Goal: Transaction & Acquisition: Book appointment/travel/reservation

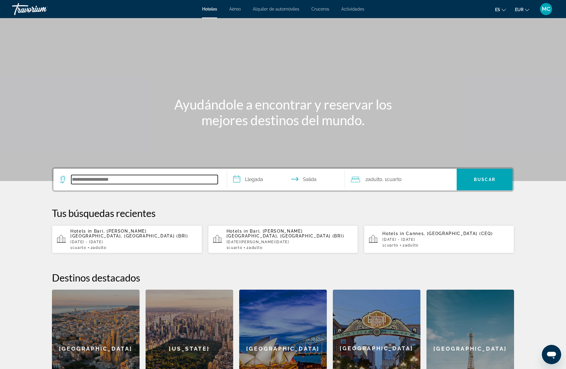
click at [110, 183] on input "Search hotel destination" at bounding box center [144, 179] width 147 height 9
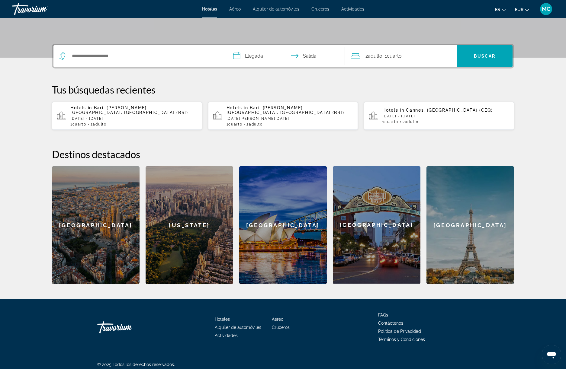
click at [93, 117] on p "[DATE] - [DATE]" at bounding box center [133, 119] width 127 height 4
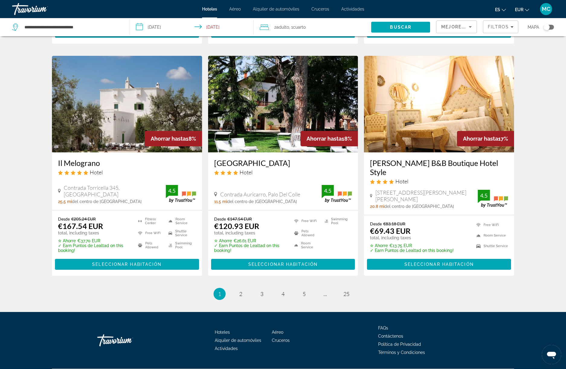
scroll to position [692, 0]
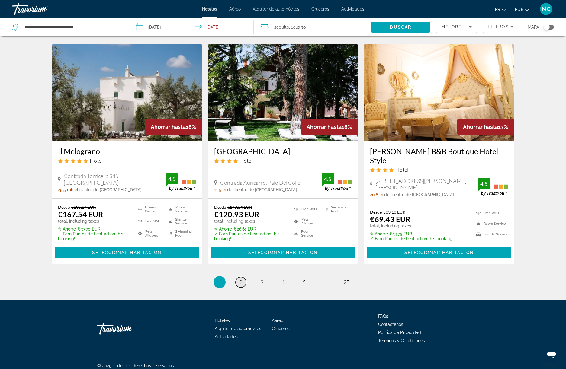
click at [240, 279] on span "2" at bounding box center [240, 282] width 3 height 7
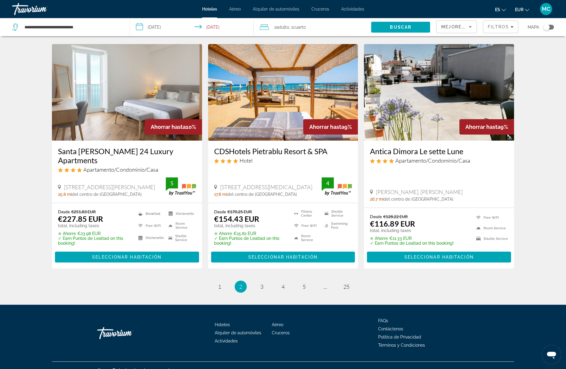
scroll to position [698, 0]
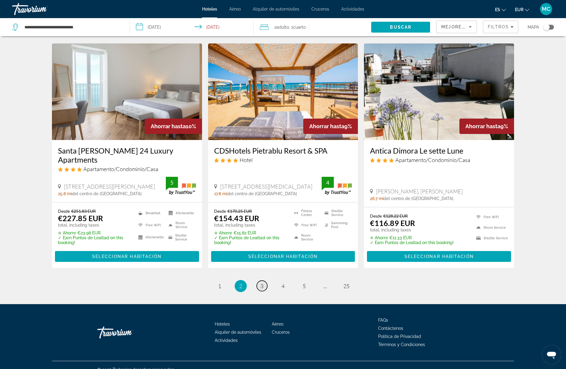
click at [260, 281] on link "page 3" at bounding box center [262, 286] width 11 height 11
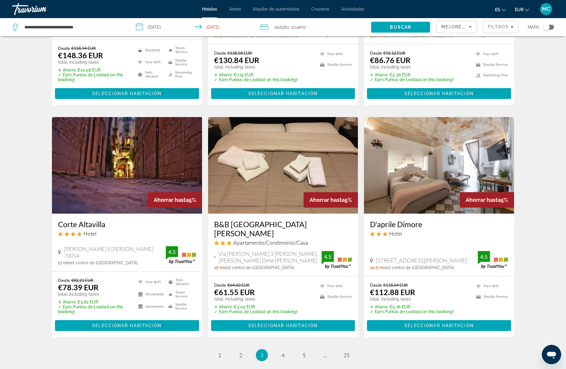
scroll to position [643, 0]
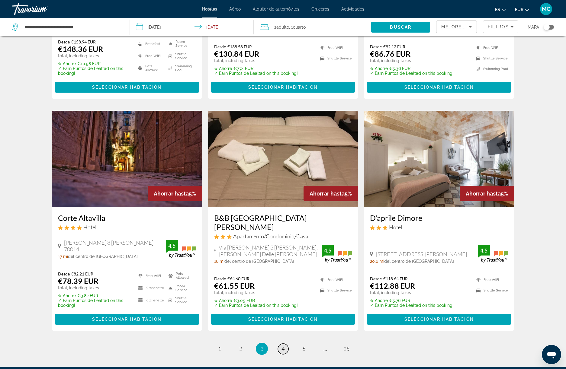
click at [284, 346] on span "4" at bounding box center [283, 349] width 3 height 7
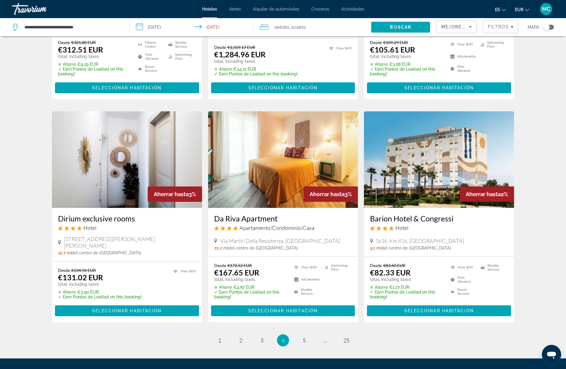
scroll to position [694, 0]
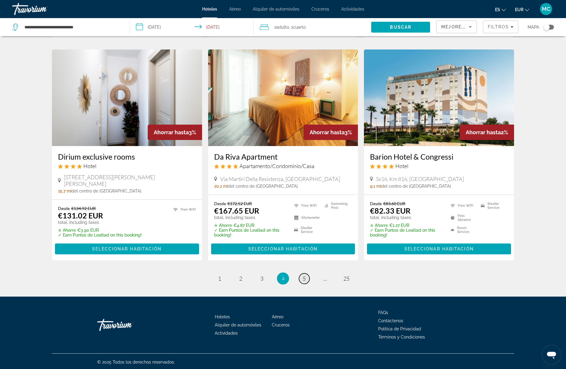
click at [303, 280] on span "5" at bounding box center [304, 278] width 3 height 7
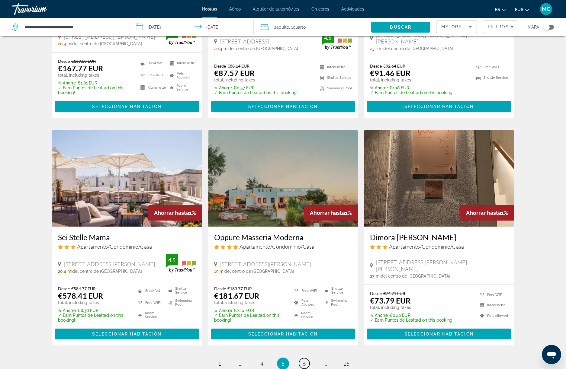
scroll to position [692, 0]
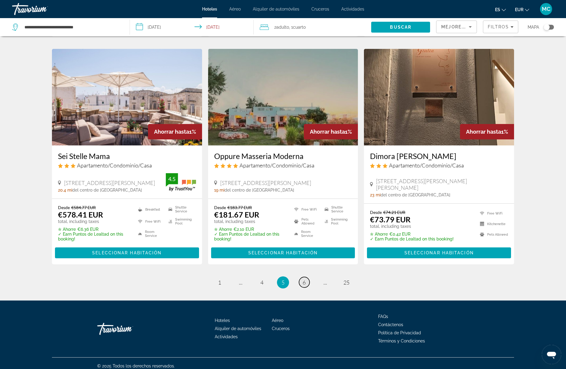
click at [306, 279] on span "6" at bounding box center [304, 282] width 3 height 7
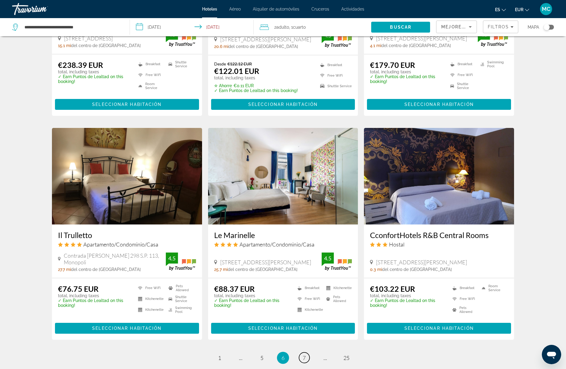
scroll to position [644, 0]
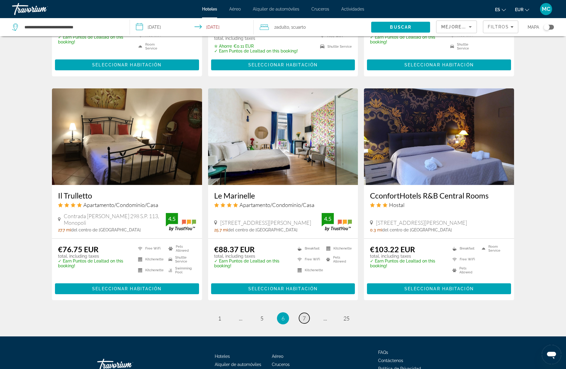
click at [303, 317] on span "7" at bounding box center [304, 318] width 3 height 7
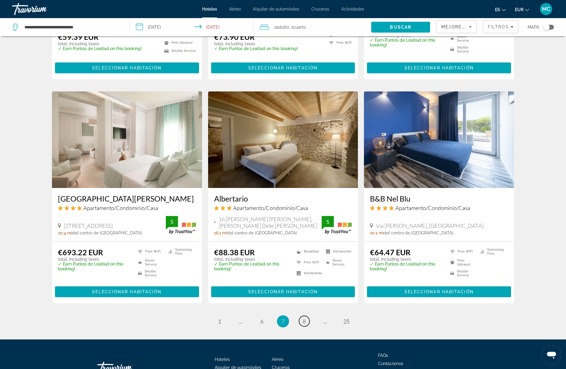
scroll to position [681, 0]
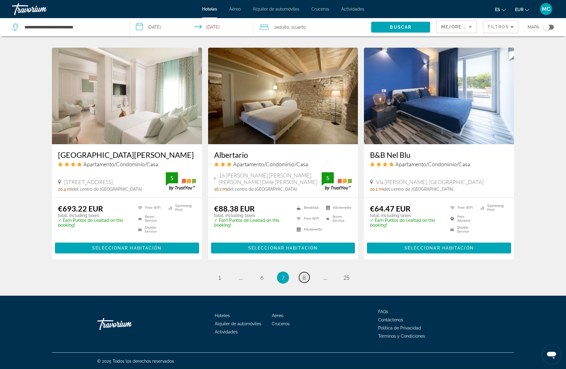
click at [304, 273] on link "page 8" at bounding box center [304, 277] width 11 height 11
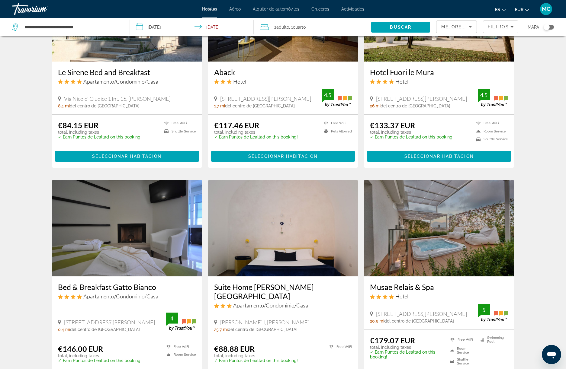
scroll to position [673, 0]
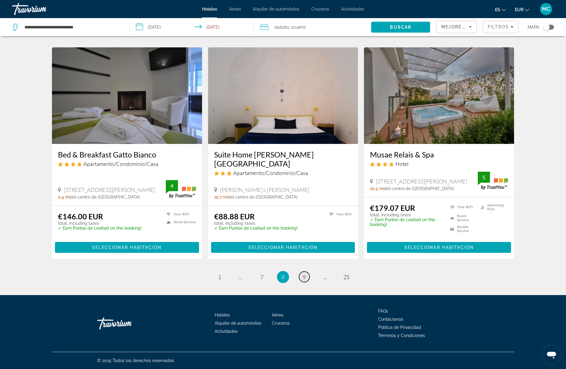
click at [304, 279] on span "9" at bounding box center [304, 277] width 3 height 7
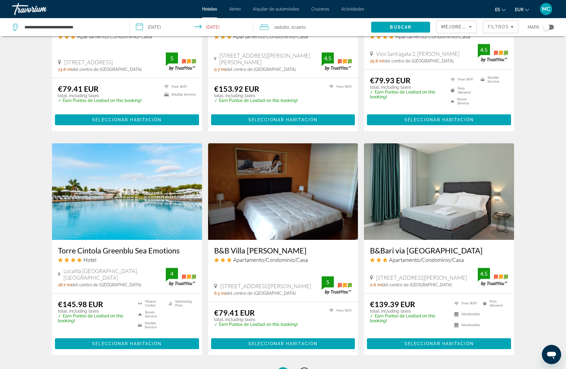
scroll to position [681, 0]
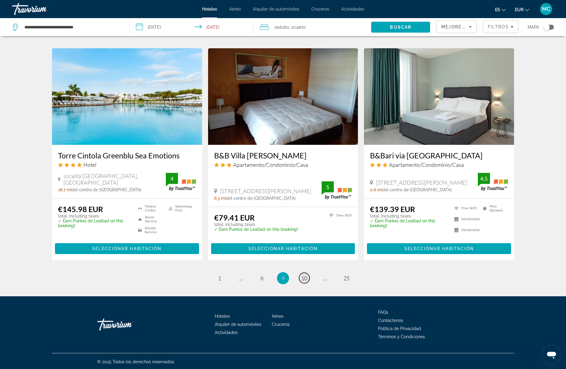
click at [304, 279] on span "10" at bounding box center [304, 278] width 6 height 7
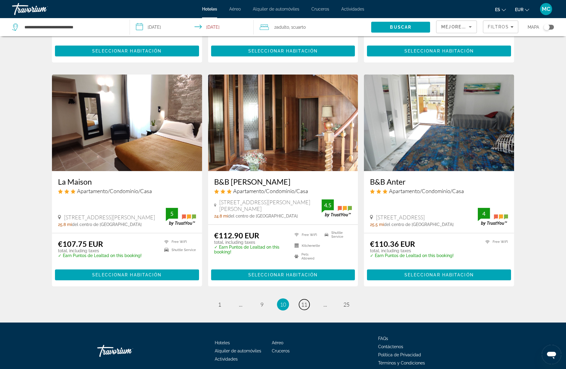
scroll to position [675, 0]
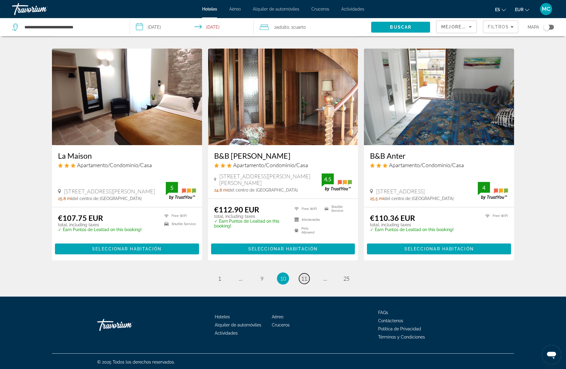
click at [307, 279] on span "11" at bounding box center [304, 278] width 6 height 7
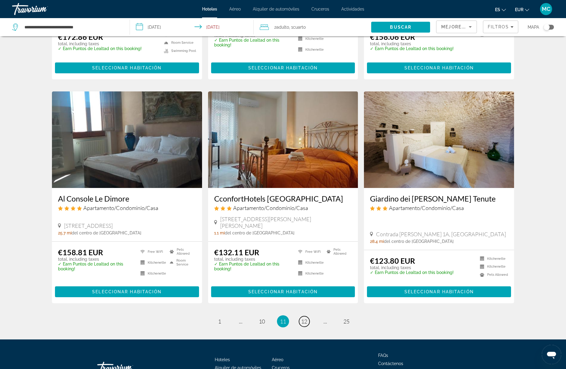
scroll to position [665, 0]
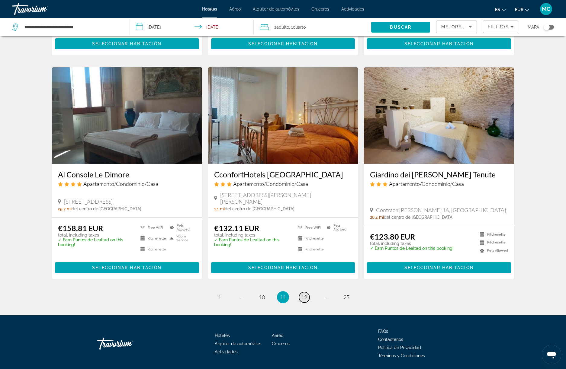
click at [307, 294] on span "12" at bounding box center [304, 297] width 6 height 7
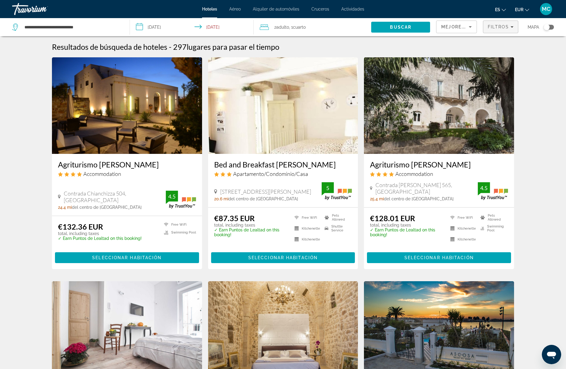
click at [511, 25] on div "Filtros" at bounding box center [501, 26] width 26 height 5
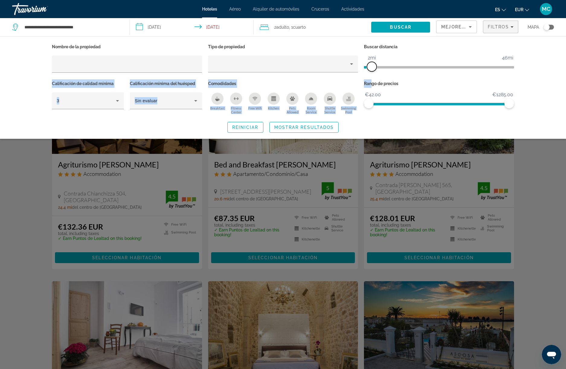
drag, startPoint x: 459, startPoint y: 67, endPoint x: 371, endPoint y: 80, distance: 88.7
click at [371, 80] on div "Nombre de la propiedad Tipo de propiedad Buscar distancia 1mi 46mi 2mi Califica…" at bounding box center [283, 79] width 468 height 73
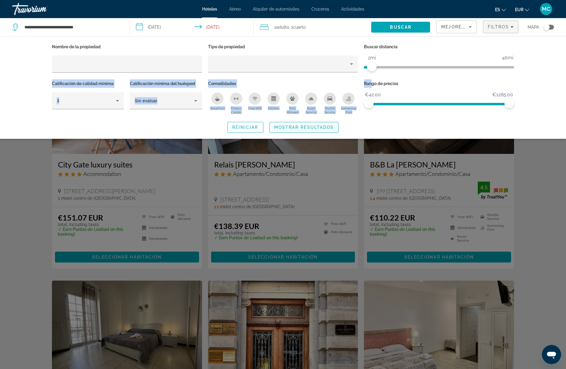
click at [323, 127] on span "Mostrar resultados" at bounding box center [304, 127] width 60 height 5
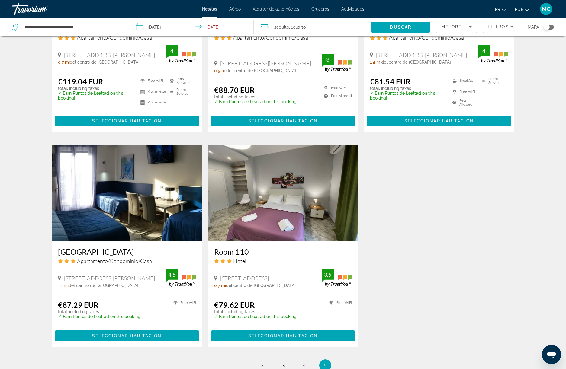
scroll to position [449, 0]
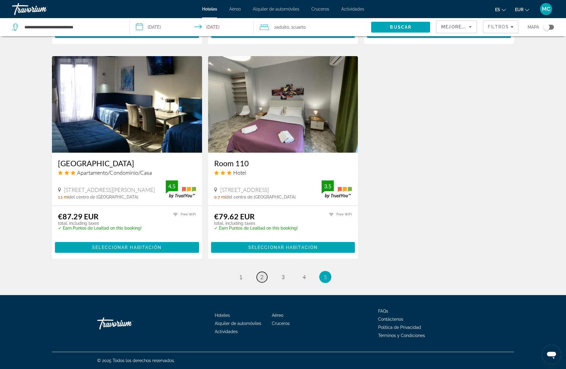
click at [261, 280] on span "2" at bounding box center [261, 277] width 3 height 7
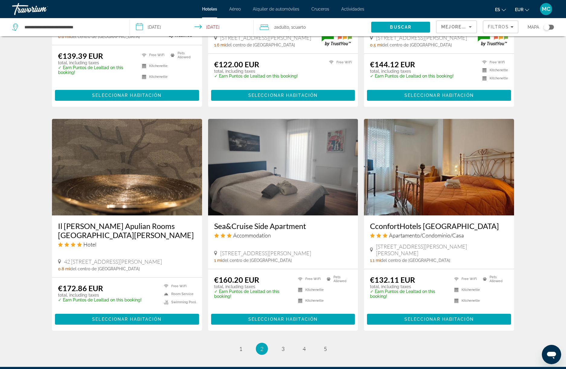
scroll to position [642, 0]
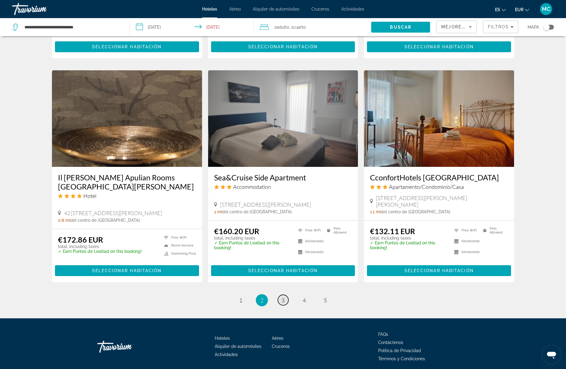
click at [284, 297] on span "3" at bounding box center [283, 300] width 3 height 7
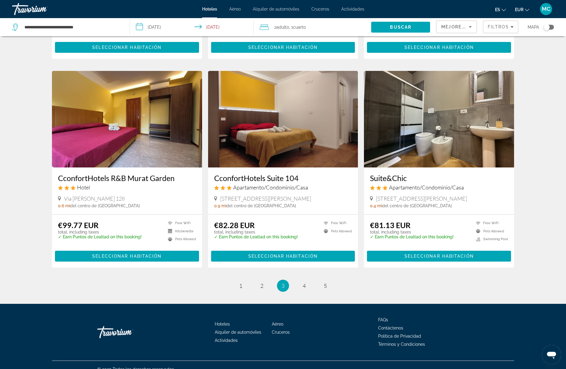
scroll to position [658, 0]
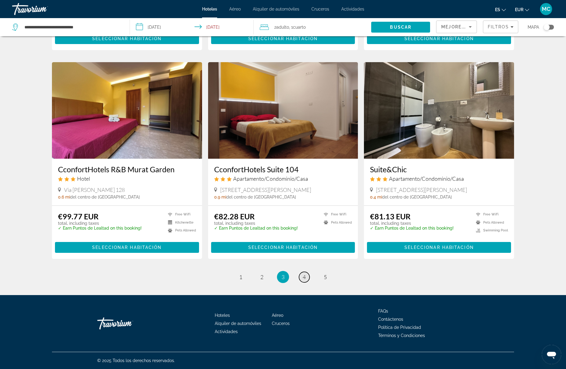
click at [306, 279] on span "4" at bounding box center [304, 277] width 3 height 7
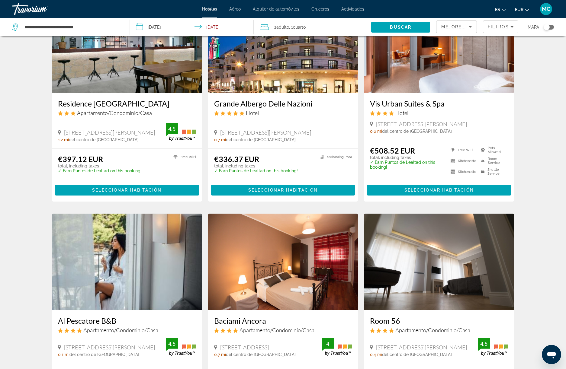
scroll to position [253, 0]
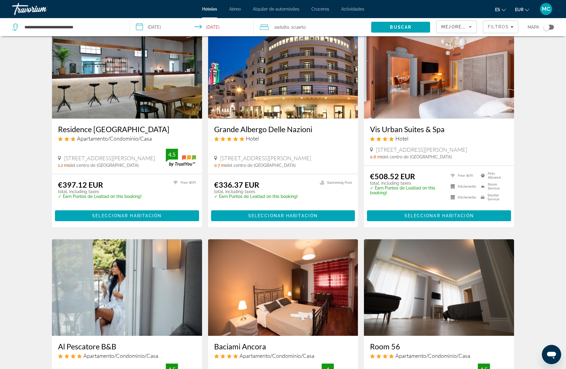
click at [144, 296] on img "Main content" at bounding box center [127, 288] width 150 height 97
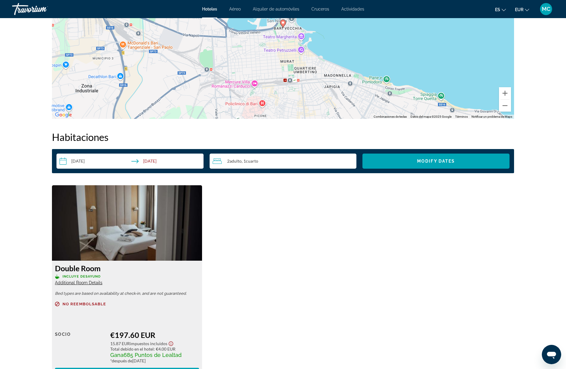
scroll to position [704, 0]
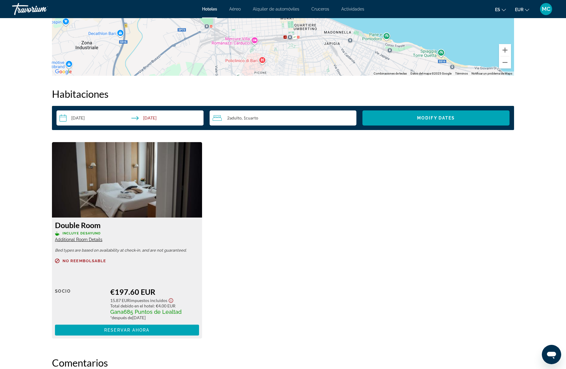
click at [122, 190] on img "Main content" at bounding box center [127, 180] width 150 height 76
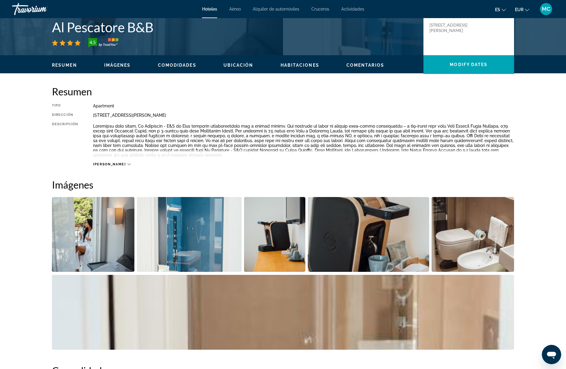
scroll to position [143, 0]
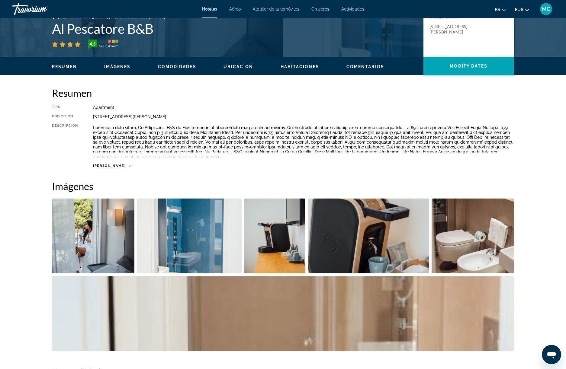
click at [95, 238] on img "Open full-screen image slider" at bounding box center [93, 236] width 82 height 75
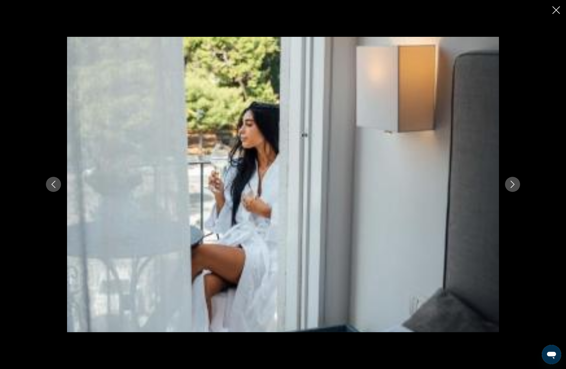
click at [515, 184] on icon "Next image" at bounding box center [512, 184] width 7 height 7
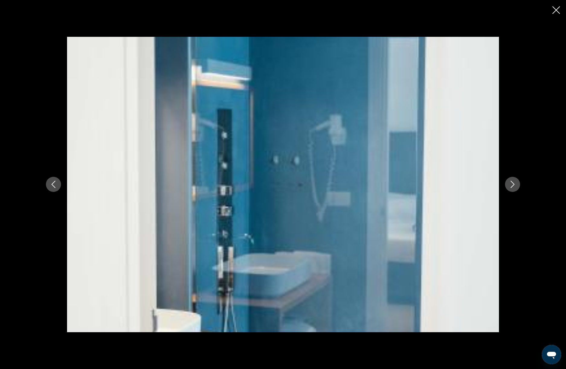
click at [515, 184] on icon "Next image" at bounding box center [512, 184] width 7 height 7
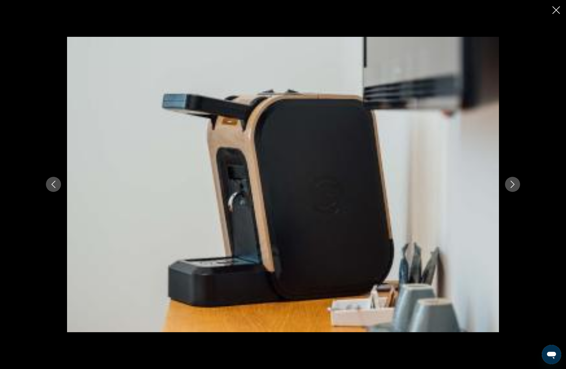
click at [515, 184] on icon "Next image" at bounding box center [512, 184] width 7 height 7
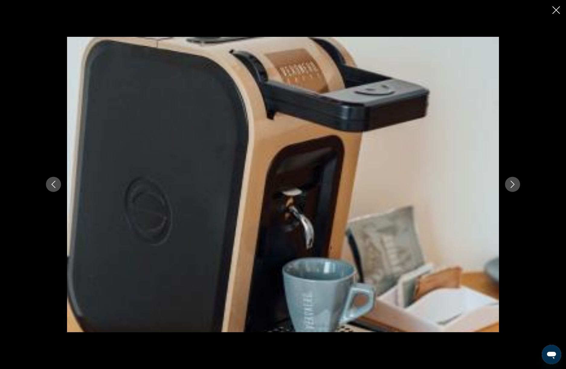
click at [515, 184] on icon "Next image" at bounding box center [512, 184] width 7 height 7
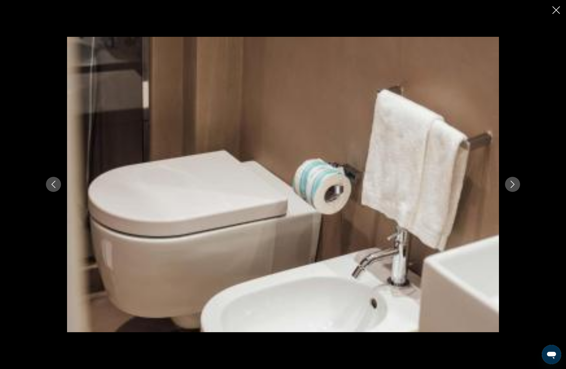
click at [515, 184] on icon "Next image" at bounding box center [512, 184] width 7 height 7
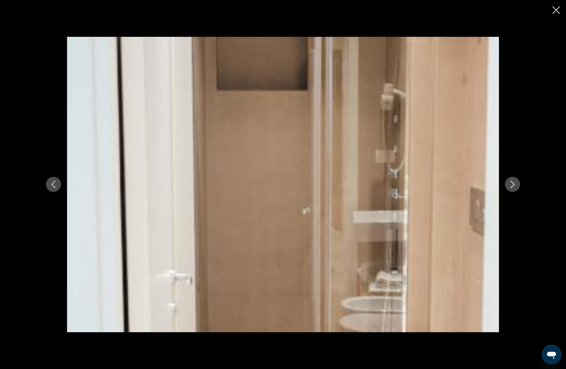
click at [515, 184] on icon "Next image" at bounding box center [512, 184] width 7 height 7
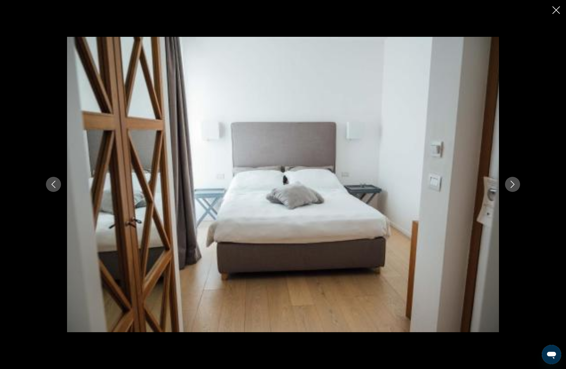
click at [515, 184] on icon "Next image" at bounding box center [512, 184] width 7 height 7
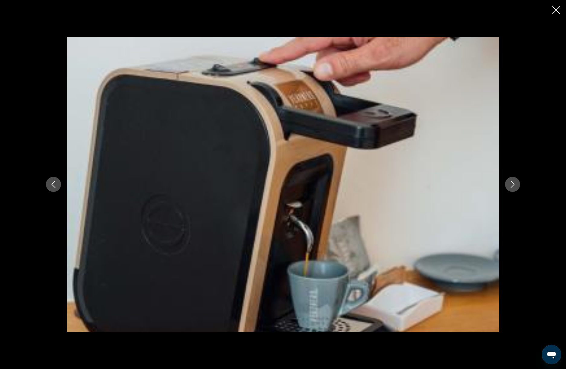
click at [515, 184] on icon "Next image" at bounding box center [512, 184] width 7 height 7
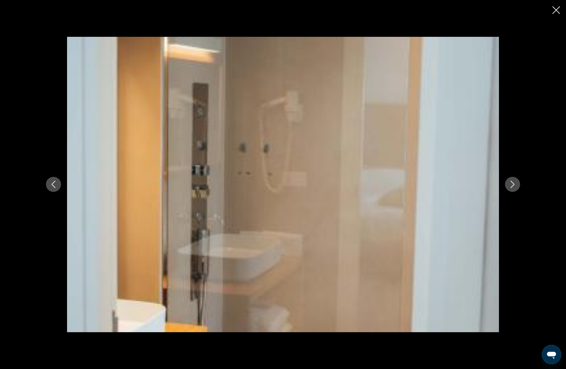
click at [515, 184] on icon "Next image" at bounding box center [512, 184] width 7 height 7
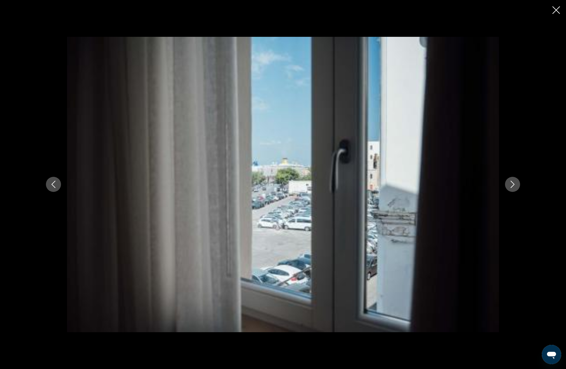
click at [515, 184] on icon "Next image" at bounding box center [512, 184] width 7 height 7
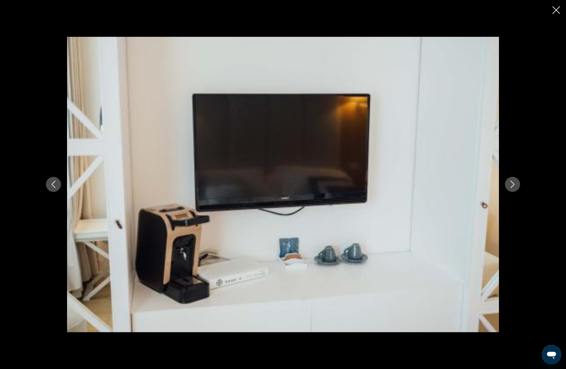
click at [54, 186] on icon "Previous image" at bounding box center [54, 184] width 4 height 7
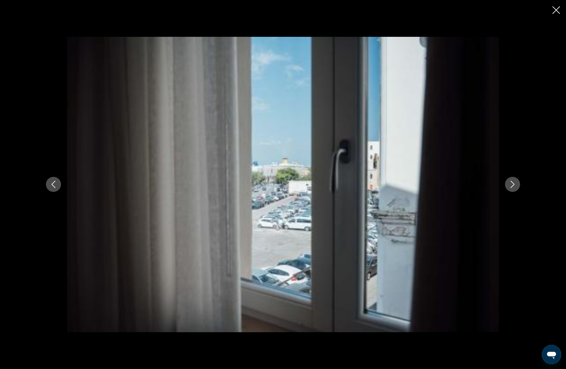
click at [507, 187] on button "Next image" at bounding box center [512, 184] width 15 height 15
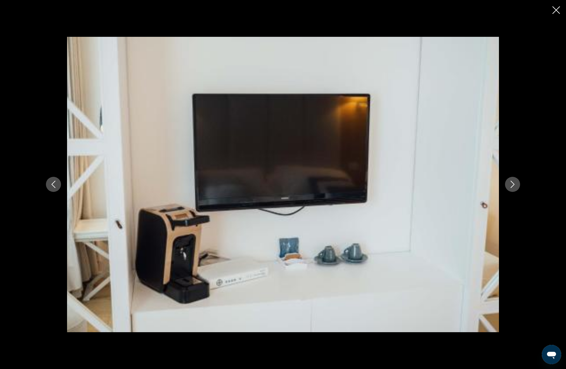
click at [515, 183] on icon "Next image" at bounding box center [512, 184] width 7 height 7
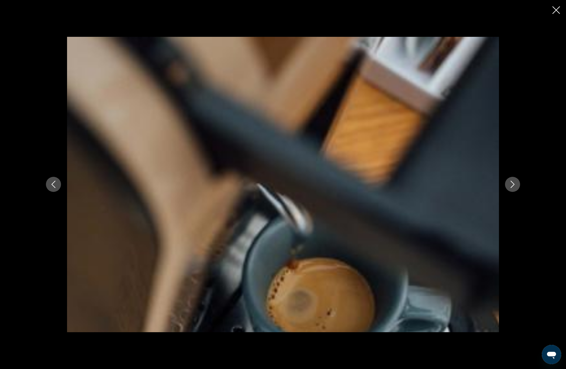
click at [515, 183] on icon "Next image" at bounding box center [512, 184] width 7 height 7
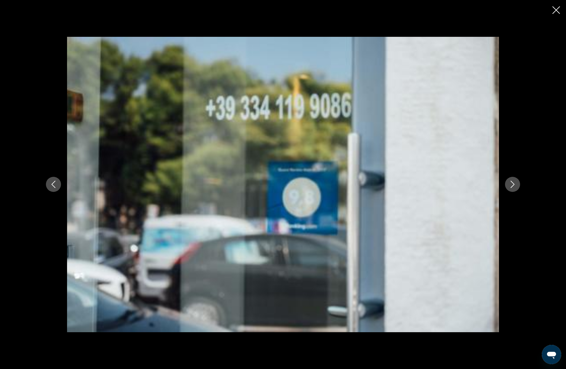
click at [515, 183] on icon "Next image" at bounding box center [512, 184] width 7 height 7
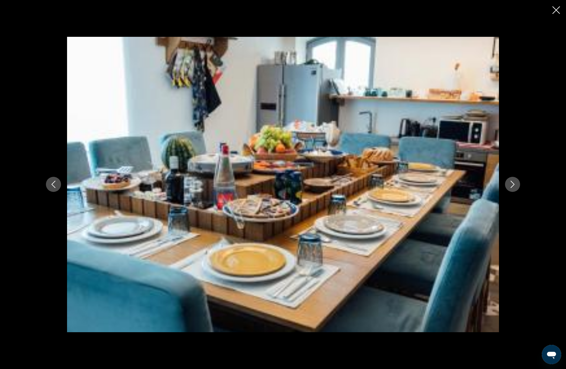
click at [515, 183] on icon "Next image" at bounding box center [512, 184] width 7 height 7
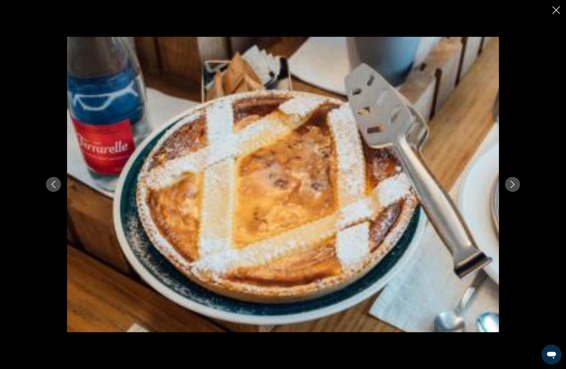
click at [515, 183] on icon "Next image" at bounding box center [512, 184] width 7 height 7
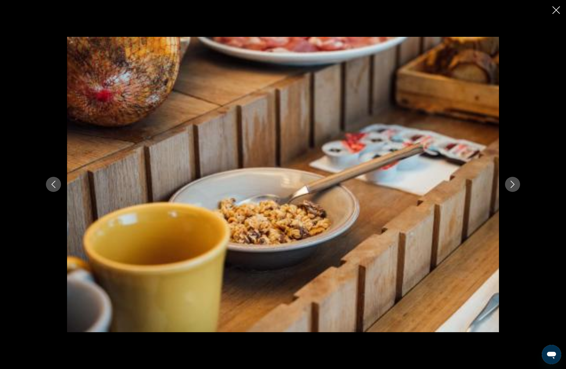
click at [515, 183] on icon "Next image" at bounding box center [512, 184] width 7 height 7
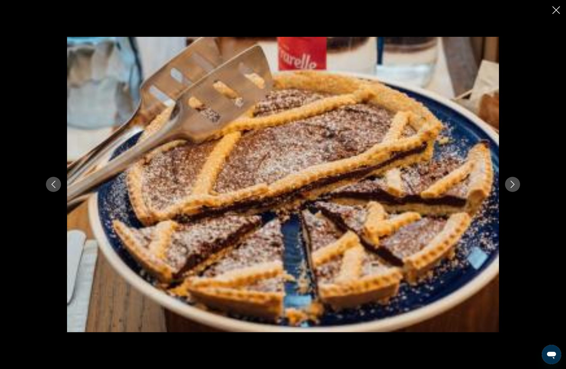
click at [515, 183] on icon "Next image" at bounding box center [512, 184] width 7 height 7
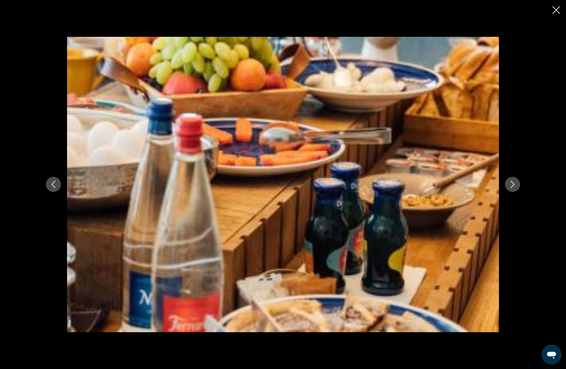
click at [515, 183] on icon "Next image" at bounding box center [512, 184] width 7 height 7
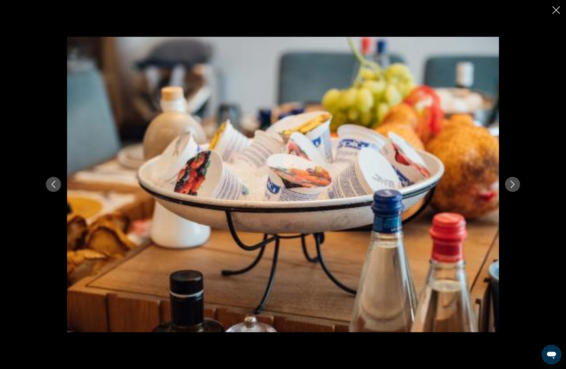
click at [515, 183] on icon "Next image" at bounding box center [512, 184] width 7 height 7
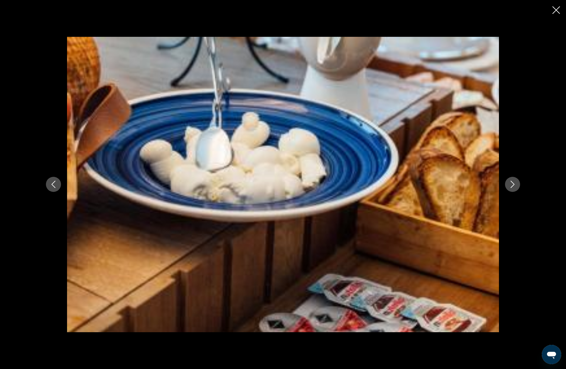
click at [515, 183] on icon "Next image" at bounding box center [512, 184] width 7 height 7
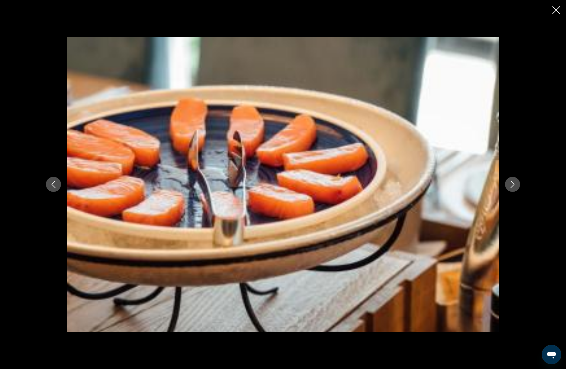
click at [515, 183] on icon "Next image" at bounding box center [512, 184] width 7 height 7
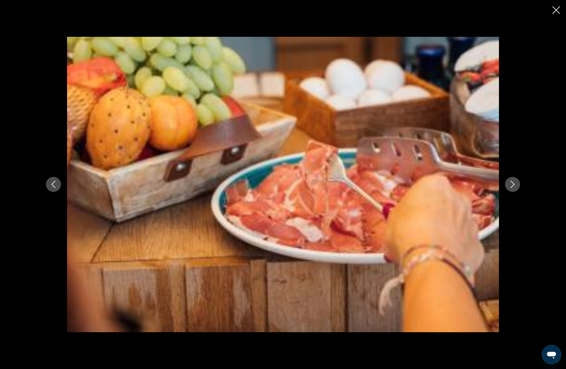
click at [515, 183] on icon "Next image" at bounding box center [512, 184] width 7 height 7
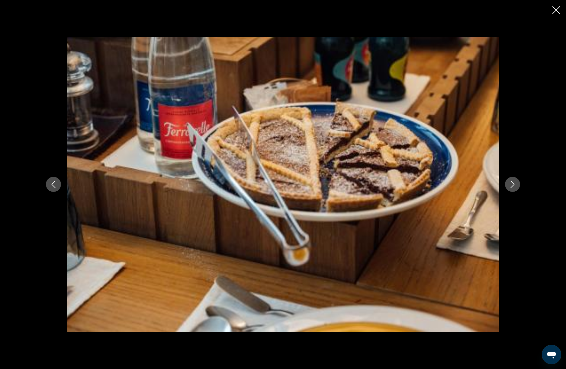
click at [515, 183] on icon "Next image" at bounding box center [512, 184] width 7 height 7
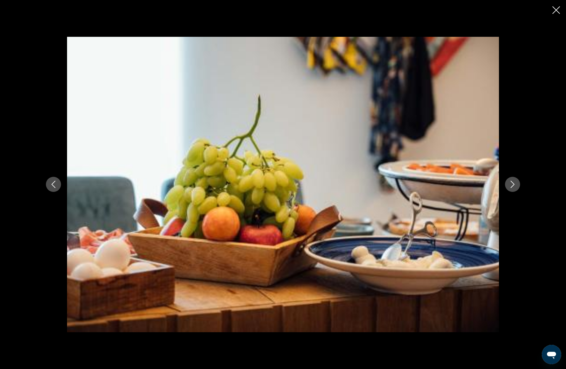
click at [515, 183] on icon "Next image" at bounding box center [512, 184] width 7 height 7
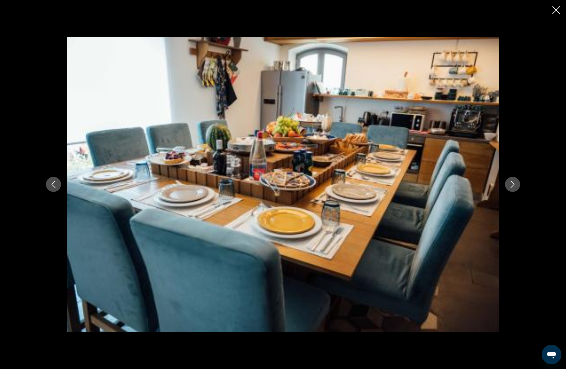
click at [515, 183] on icon "Next image" at bounding box center [512, 184] width 7 height 7
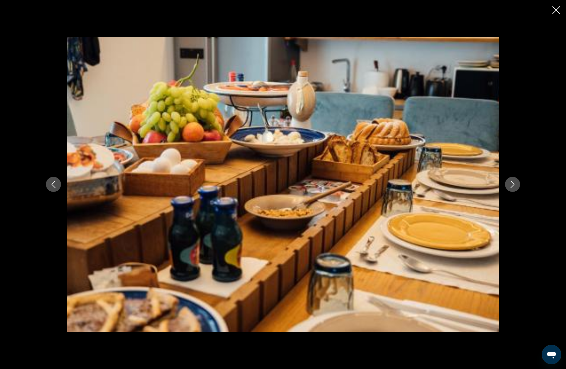
click at [515, 183] on icon "Next image" at bounding box center [512, 184] width 7 height 7
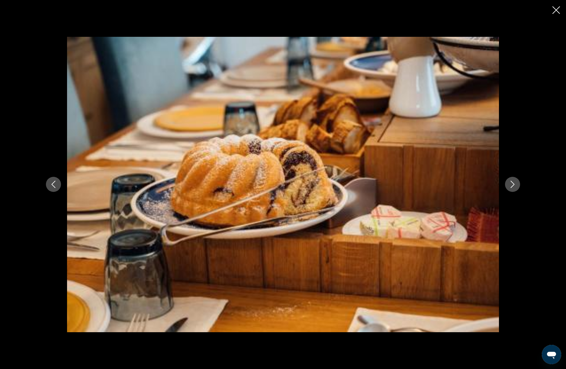
click at [556, 8] on icon "Close slideshow" at bounding box center [557, 10] width 8 height 8
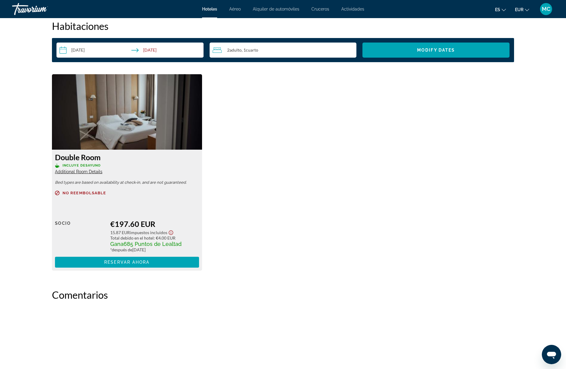
scroll to position [726, 0]
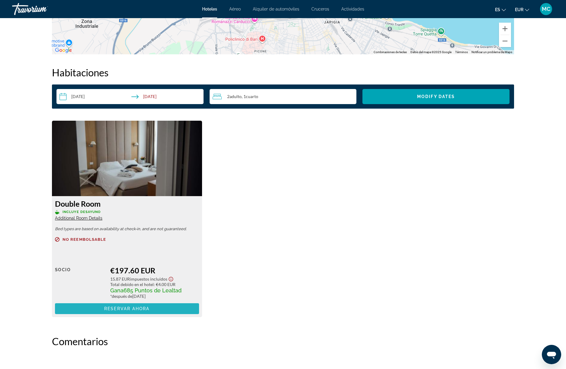
click at [139, 305] on span "Main content" at bounding box center [127, 309] width 144 height 14
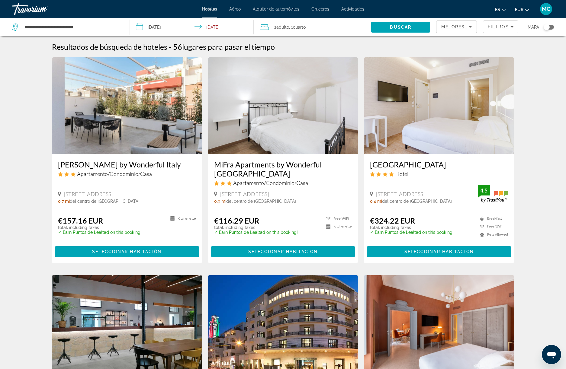
click at [162, 26] on input "**********" at bounding box center [193, 28] width 126 height 20
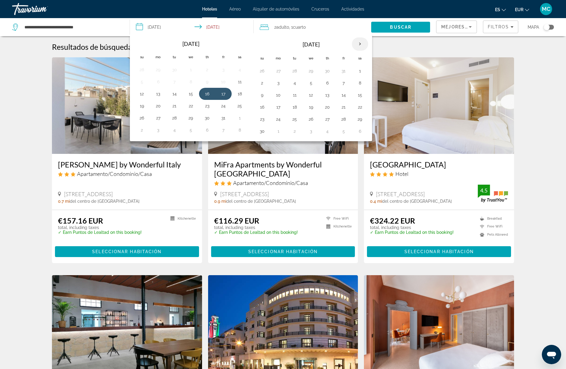
click at [360, 45] on th "Next month" at bounding box center [360, 43] width 16 height 13
click at [344, 95] on button "16" at bounding box center [344, 95] width 10 height 8
click at [360, 93] on button "17" at bounding box center [360, 95] width 10 height 8
type input "**********"
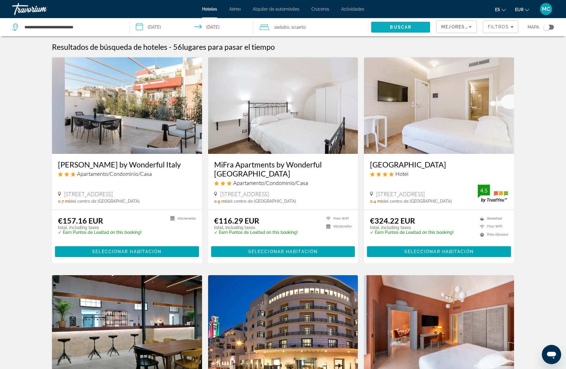
click at [404, 26] on span "Buscar" at bounding box center [400, 27] width 21 height 5
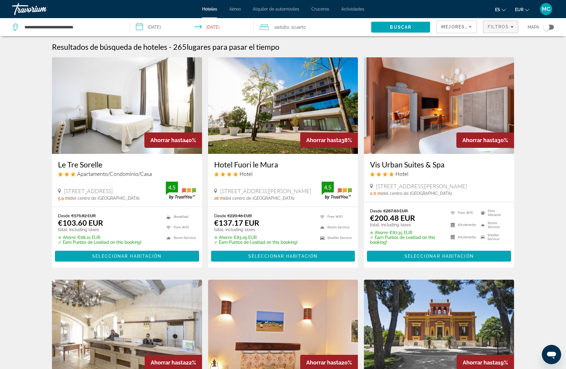
click at [508, 28] on span "Filtros" at bounding box center [498, 26] width 21 height 5
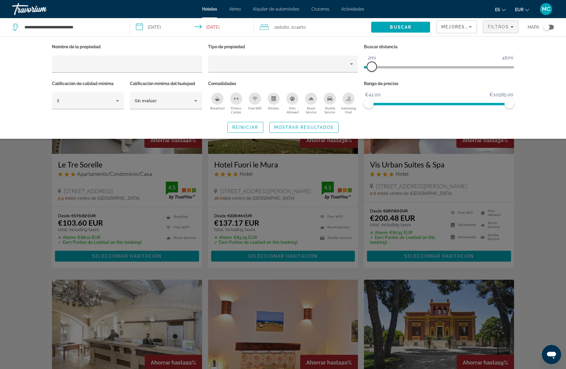
drag, startPoint x: 458, startPoint y: 64, endPoint x: 372, endPoint y: 77, distance: 86.1
click at [372, 77] on div "Buscar distancia 1mi 46mi 2mi" at bounding box center [439, 61] width 156 height 37
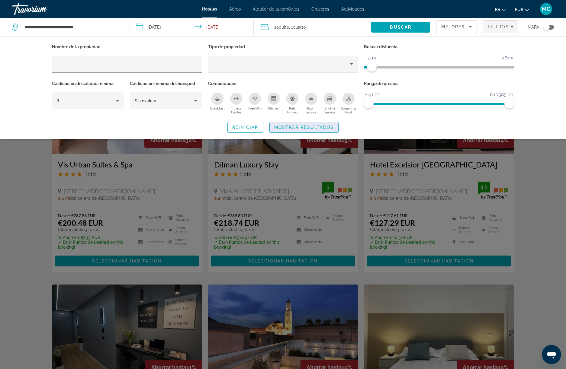
click at [304, 127] on span "Mostrar resultados" at bounding box center [304, 127] width 60 height 5
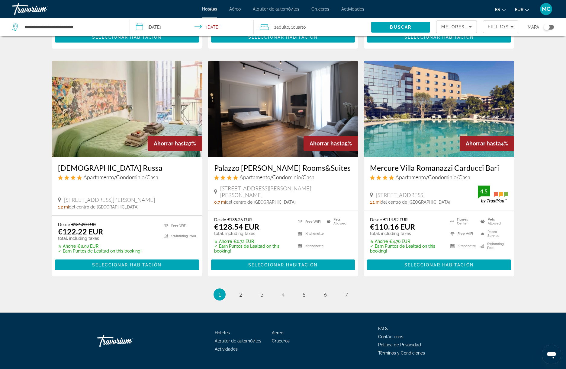
scroll to position [699, 0]
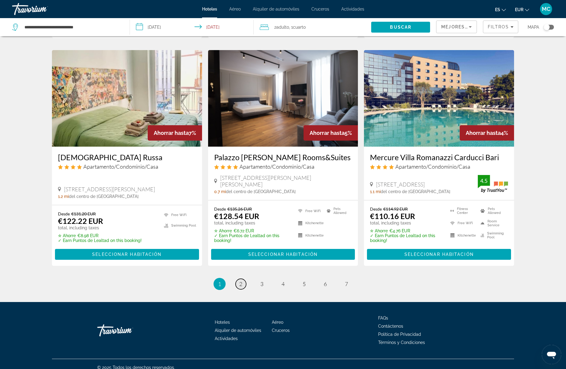
click at [236, 284] on link "page 2" at bounding box center [241, 284] width 11 height 11
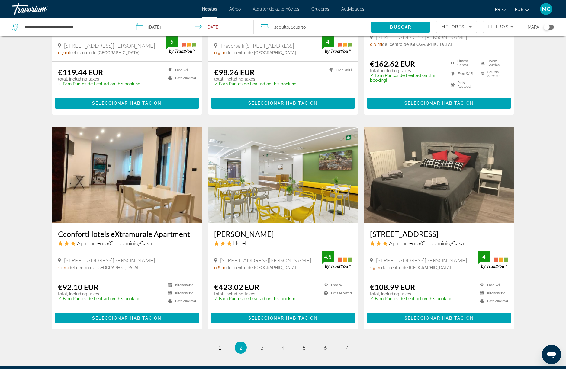
scroll to position [669, 0]
